Goal: Check status: Check status

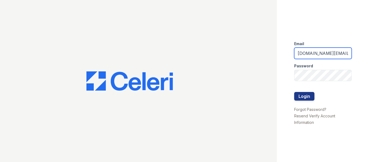
click at [319, 49] on input "thornbury.am@cafmanagement.com" at bounding box center [323, 53] width 58 height 11
type input "avalon.pm@cafmanagement.com"
click at [309, 94] on button "Login" at bounding box center [304, 96] width 20 height 9
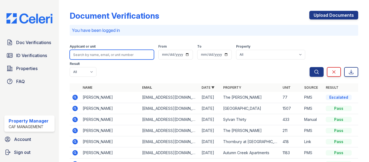
click at [101, 56] on input "search" at bounding box center [112, 55] width 84 height 10
type input "luna"
click at [309, 67] on button "Search" at bounding box center [316, 72] width 14 height 10
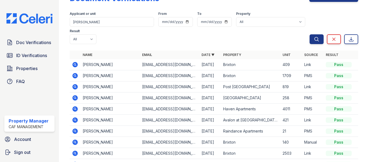
scroll to position [27, 0]
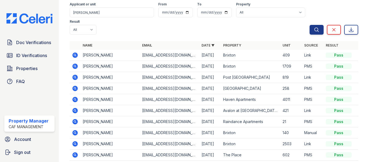
click at [77, 111] on icon at bounding box center [74, 110] width 5 height 5
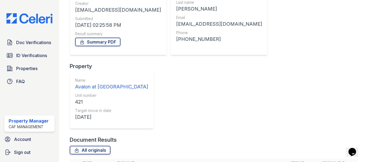
scroll to position [79, 0]
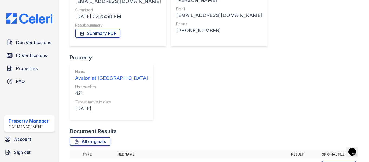
click at [74, 161] on icon at bounding box center [75, 165] width 6 height 6
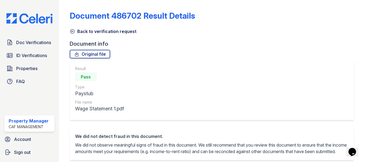
click at [72, 29] on icon at bounding box center [72, 31] width 4 height 4
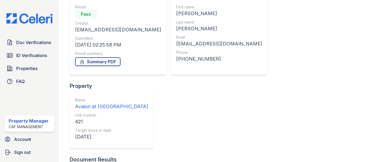
scroll to position [79, 0]
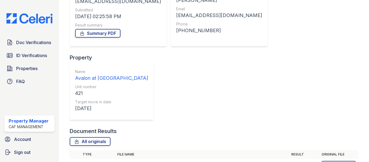
drag, startPoint x: 73, startPoint y: 104, endPoint x: 83, endPoint y: 104, distance: 9.2
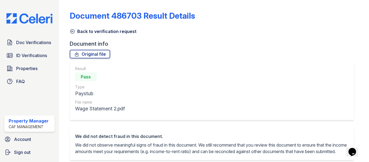
click at [71, 32] on icon at bounding box center [72, 31] width 5 height 5
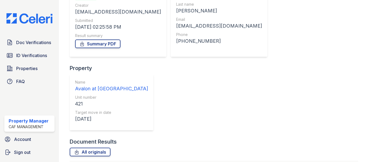
scroll to position [79, 0]
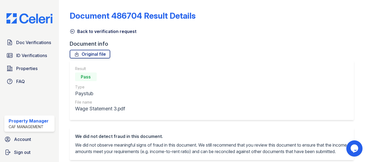
click at [71, 31] on icon at bounding box center [72, 31] width 5 height 5
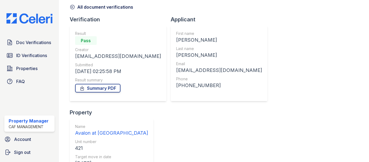
scroll to position [79, 0]
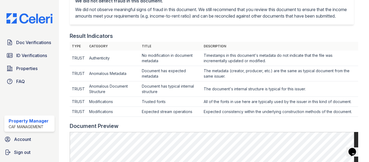
scroll to position [27, 0]
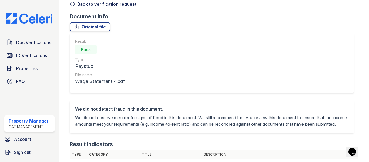
click at [71, 4] on icon at bounding box center [72, 3] width 5 height 5
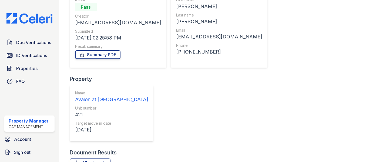
scroll to position [79, 0]
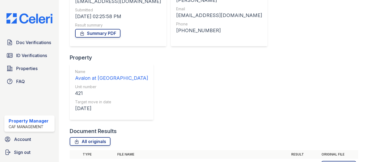
click at [75, 161] on icon at bounding box center [74, 164] width 1 height 1
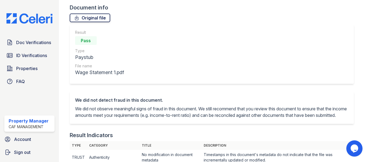
scroll to position [27, 0]
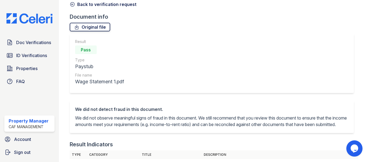
click at [90, 29] on link "Original file" at bounding box center [90, 27] width 41 height 9
click at [71, 99] on div "Result Pass Type Paystub File name Wage Statement 1.pdf" at bounding box center [214, 66] width 288 height 67
